Goal: Obtain resource: Download file/media

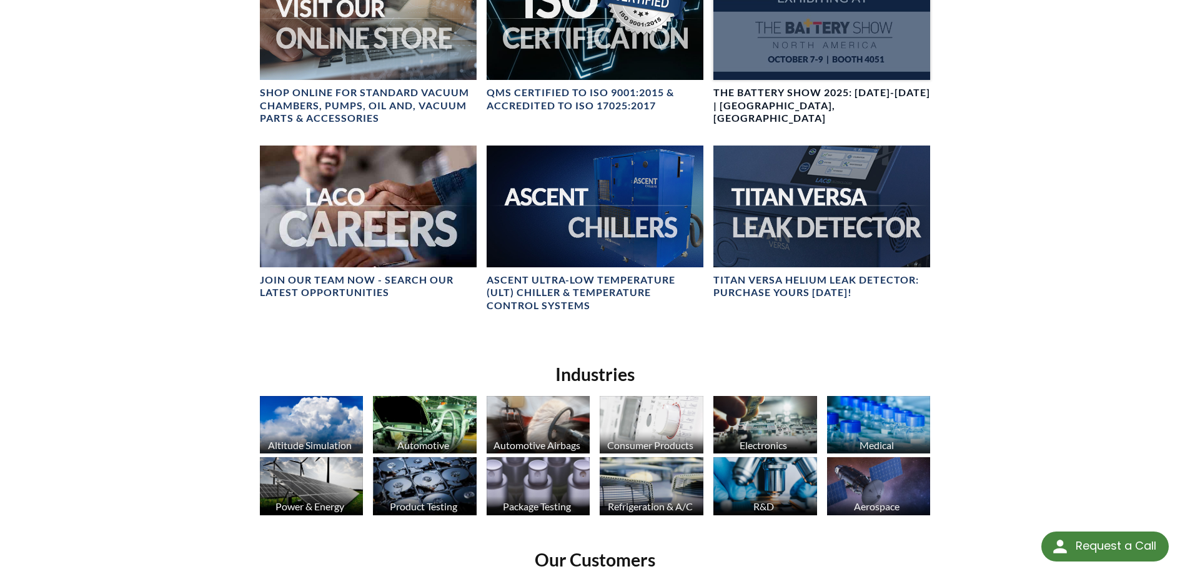
scroll to position [437, 0]
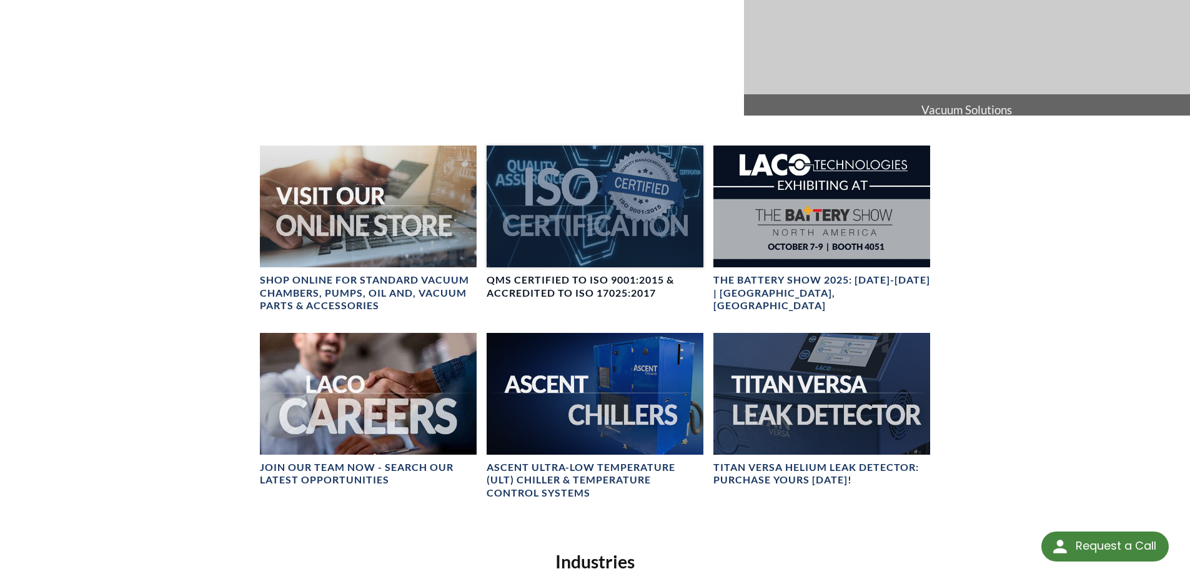
click at [580, 279] on h4 "QMS CERTIFIED to ISO 9001:2015 & Accredited to ISO 17025:2017" at bounding box center [595, 287] width 217 height 26
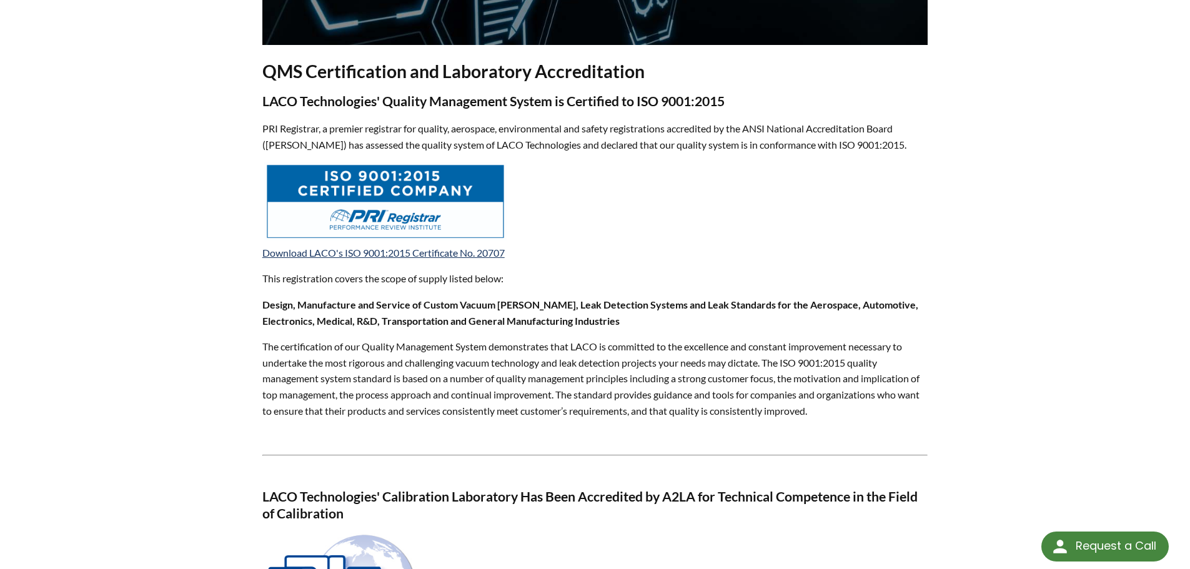
scroll to position [375, 0]
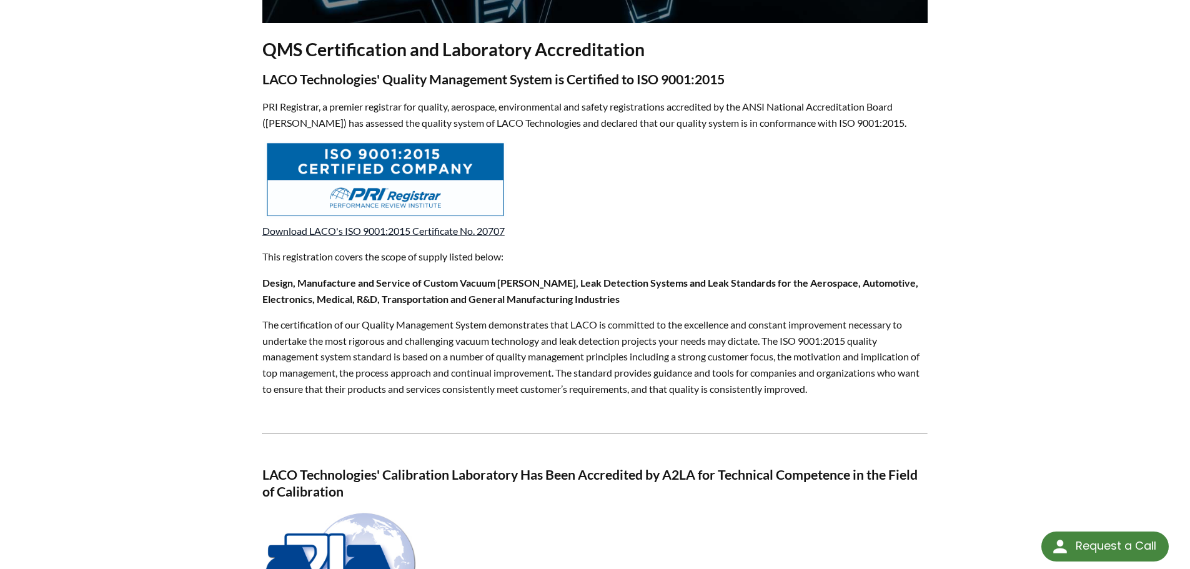
click at [448, 232] on link "Download LACO's ISO 9001:2015 Certificate No. 20707" at bounding box center [383, 231] width 242 height 12
